Goal: Task Accomplishment & Management: Use online tool/utility

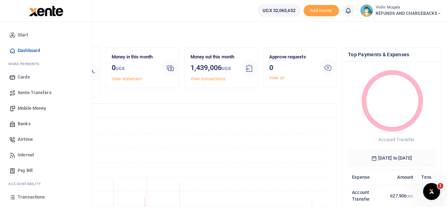
click at [38, 91] on span "Xente Transfers" at bounding box center [35, 92] width 34 height 7
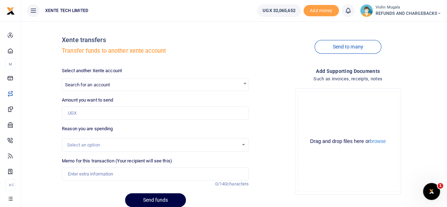
click at [113, 83] on div at bounding box center [223, 103] width 447 height 207
click at [113, 83] on span "Search for an account" at bounding box center [155, 84] width 186 height 11
type input "g"
type input "d"
type input "m"
